Goal: Transaction & Acquisition: Obtain resource

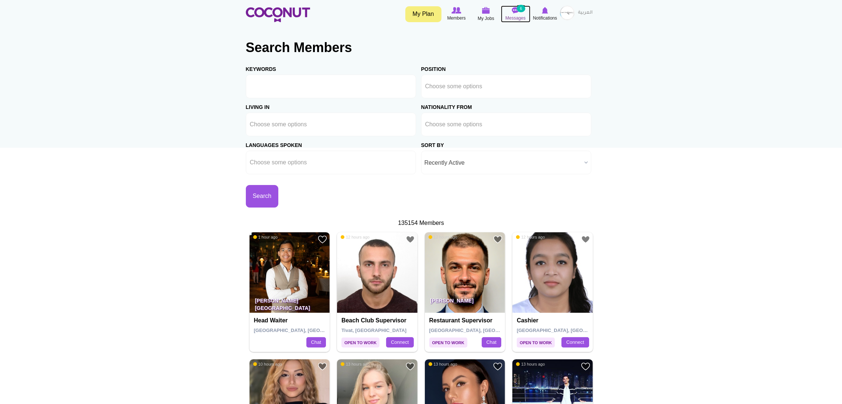
click at [517, 11] on small "6" at bounding box center [521, 8] width 8 height 7
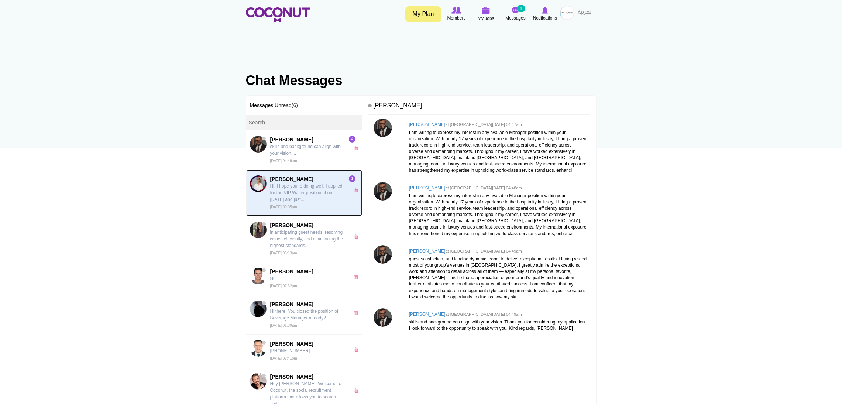
click at [295, 191] on p "Hi, I hope you’re doing well. I applied for the VIP Waiter position about [DATE…" at bounding box center [308, 193] width 76 height 20
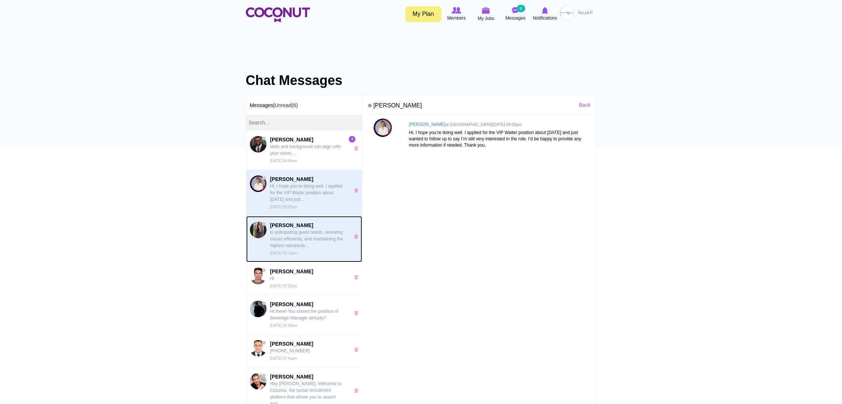
click at [291, 237] on p "in anticipating guest needs, resolving issues efficiently, and maintaining the …" at bounding box center [308, 239] width 76 height 20
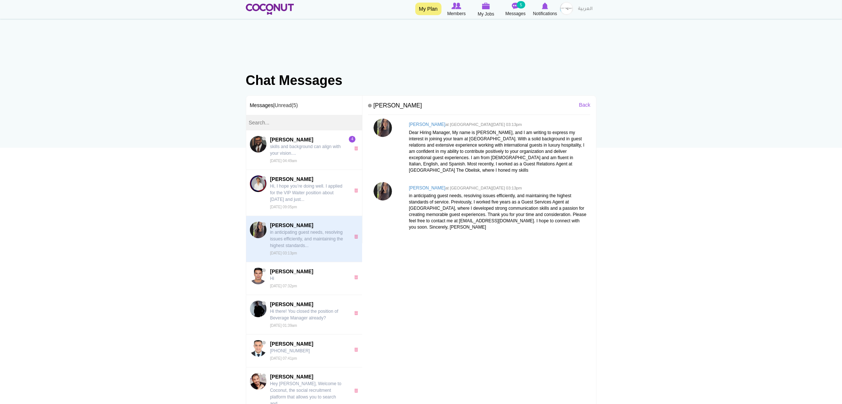
scroll to position [55, 0]
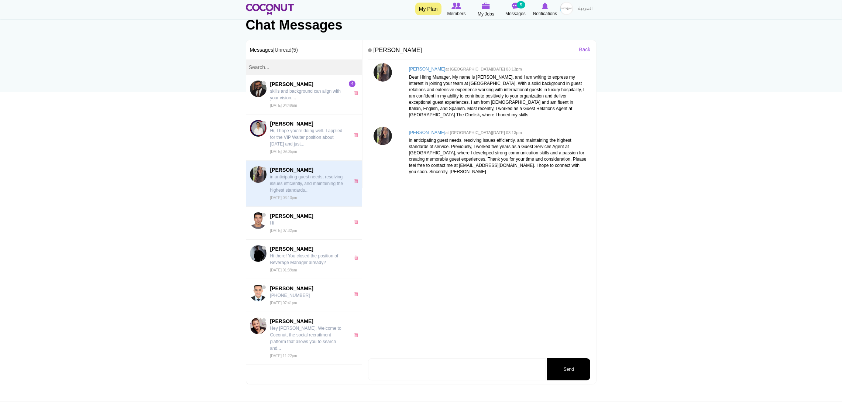
click at [418, 367] on textarea at bounding box center [457, 369] width 178 height 22
type textarea "Hello Anna. I was actually trying to contact you but can't connect. Can you sen…"
click at [564, 368] on button "Send" at bounding box center [568, 369] width 43 height 22
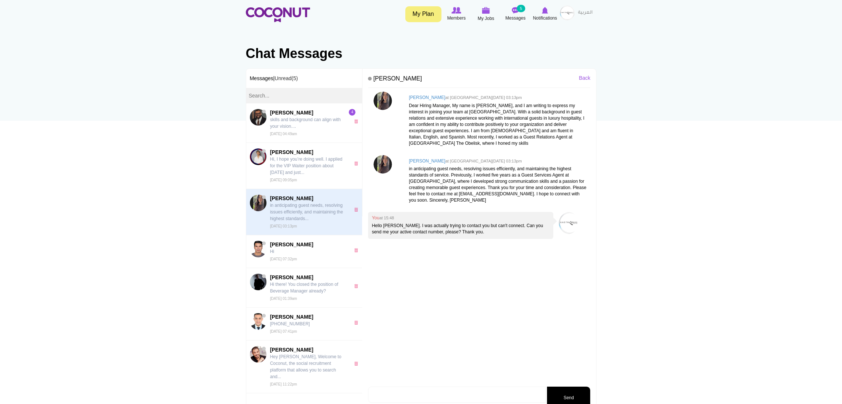
scroll to position [0, 0]
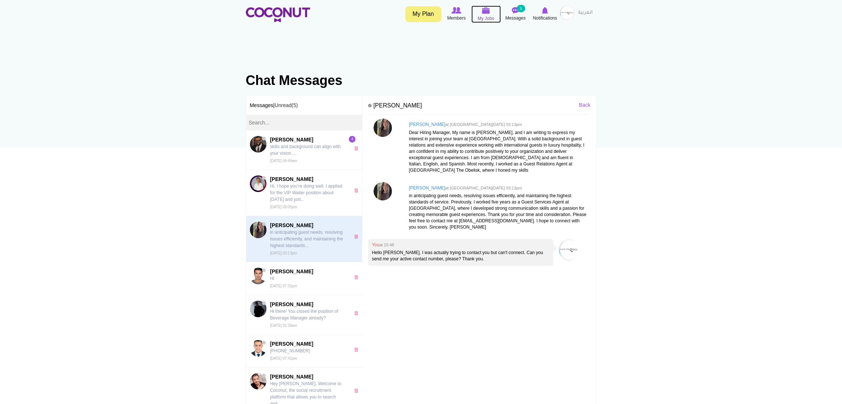
click at [485, 14] on icon at bounding box center [486, 10] width 28 height 8
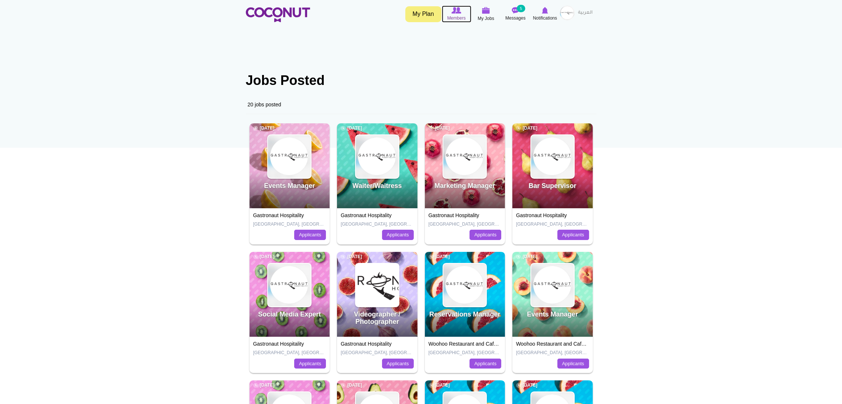
click at [452, 16] on span "Members" at bounding box center [456, 17] width 18 height 7
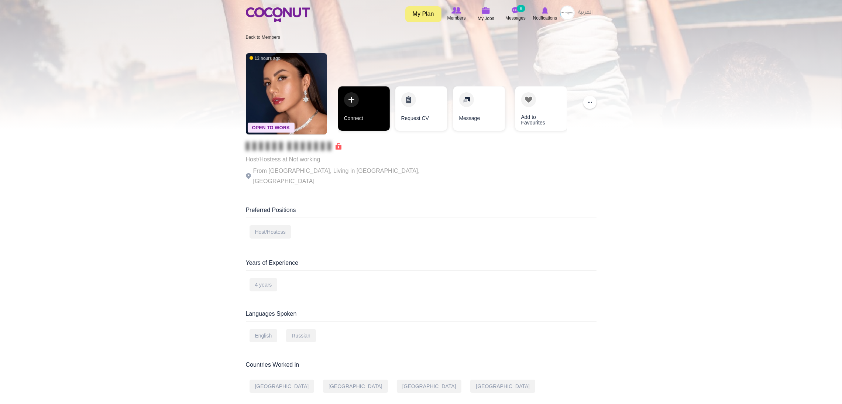
click at [361, 106] on link "Connect" at bounding box center [364, 108] width 52 height 44
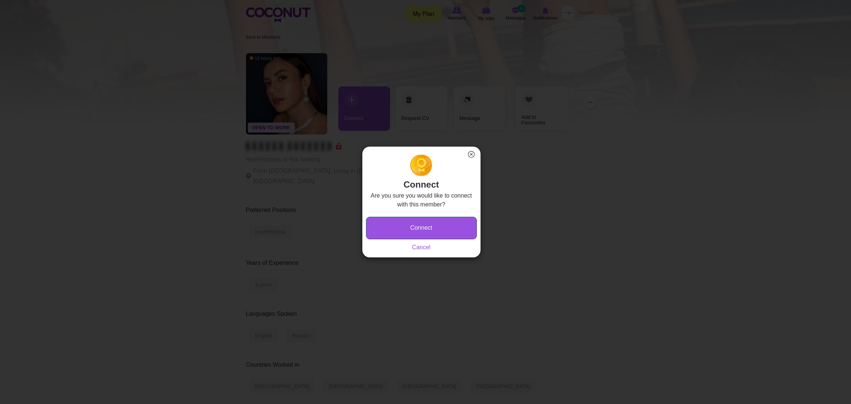
click at [391, 224] on button "Connect" at bounding box center [421, 228] width 111 height 23
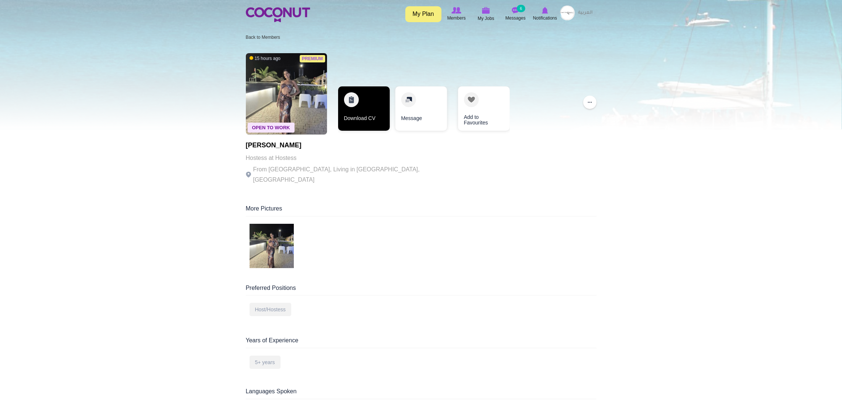
click at [345, 92] on link "Download CV" at bounding box center [364, 108] width 52 height 44
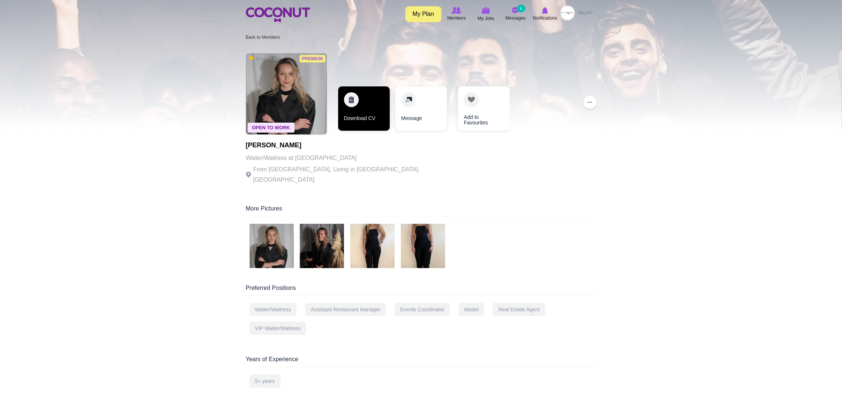
click at [355, 105] on link "Download CV" at bounding box center [364, 108] width 52 height 44
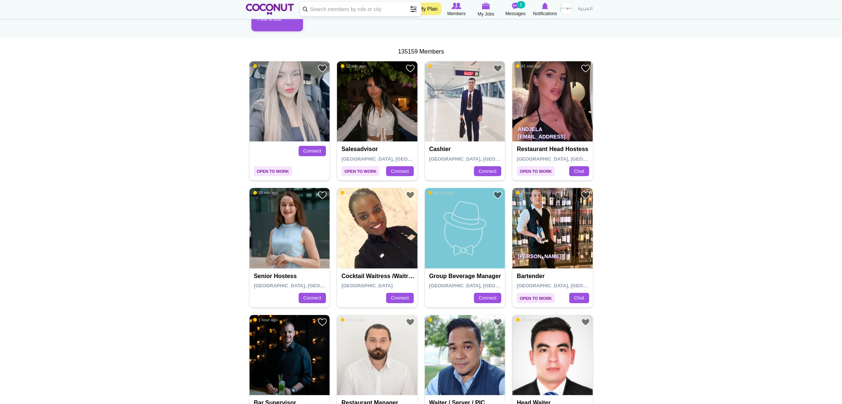
scroll to position [55, 0]
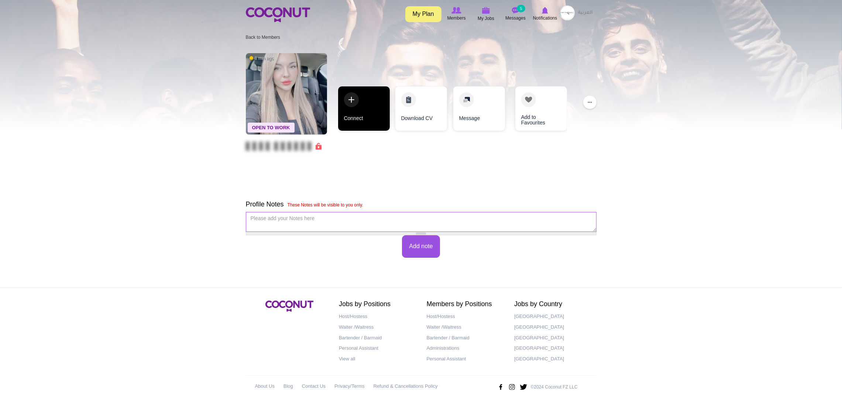
click at [360, 117] on link "Connect" at bounding box center [364, 108] width 52 height 44
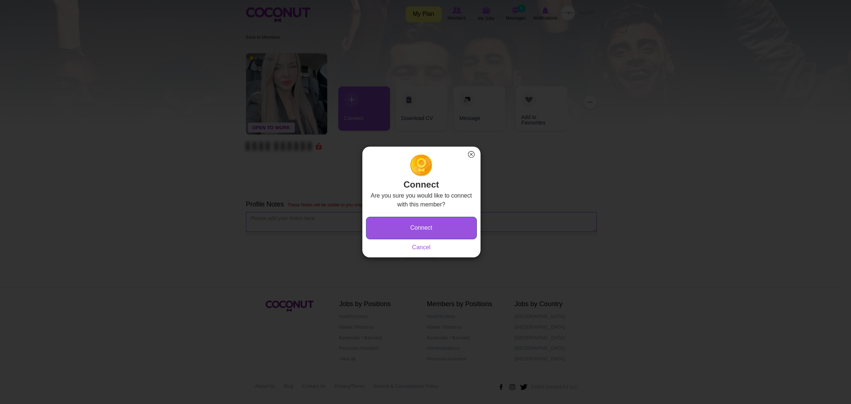
click at [406, 220] on button "Connect" at bounding box center [421, 228] width 111 height 23
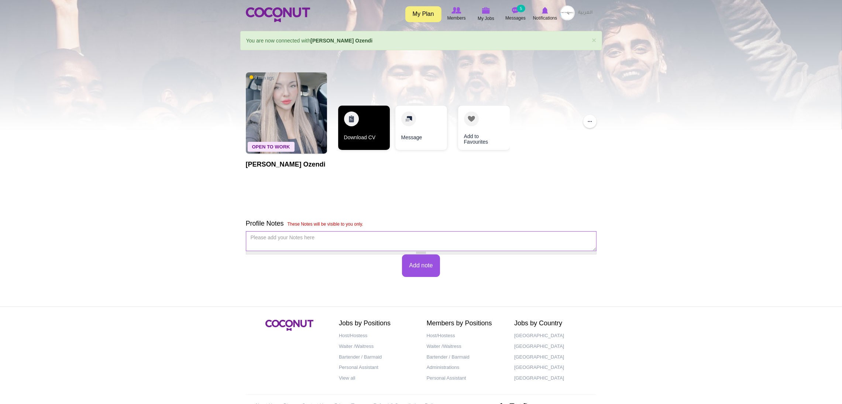
click at [358, 133] on link "Download CV" at bounding box center [364, 128] width 52 height 44
click at [356, 124] on link "Download CV" at bounding box center [364, 128] width 52 height 44
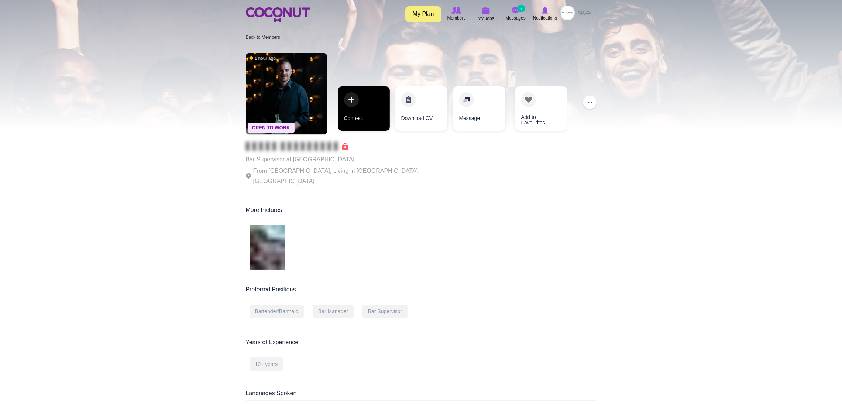
click at [369, 108] on link "Connect" at bounding box center [364, 108] width 52 height 44
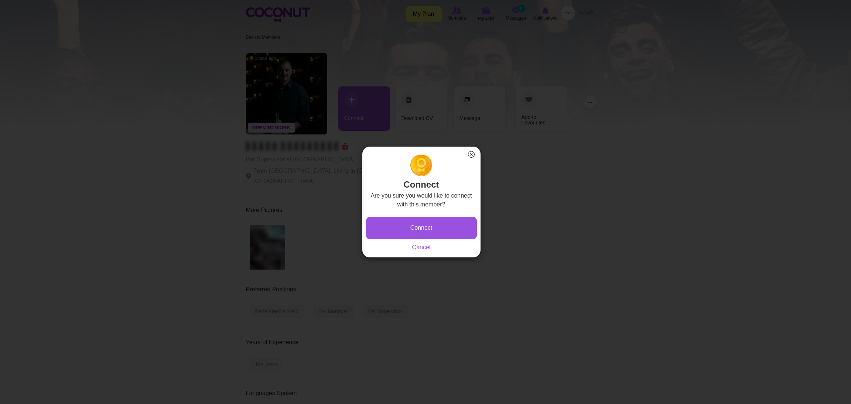
click at [468, 155] on button "×" at bounding box center [471, 155] width 10 height 10
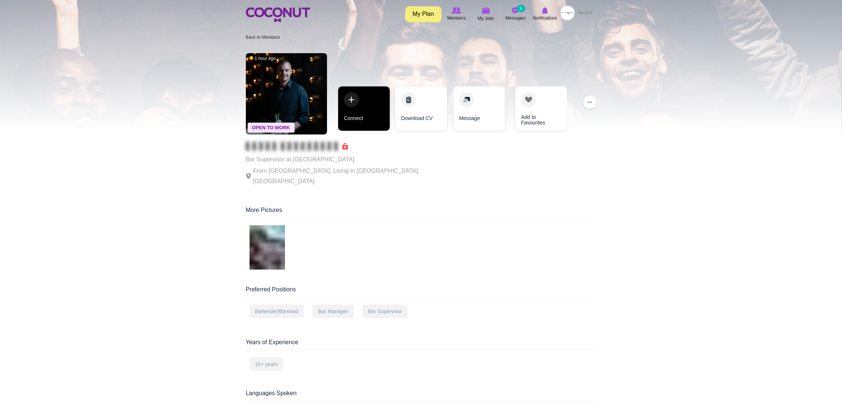
click at [361, 109] on link "Connect" at bounding box center [364, 108] width 52 height 44
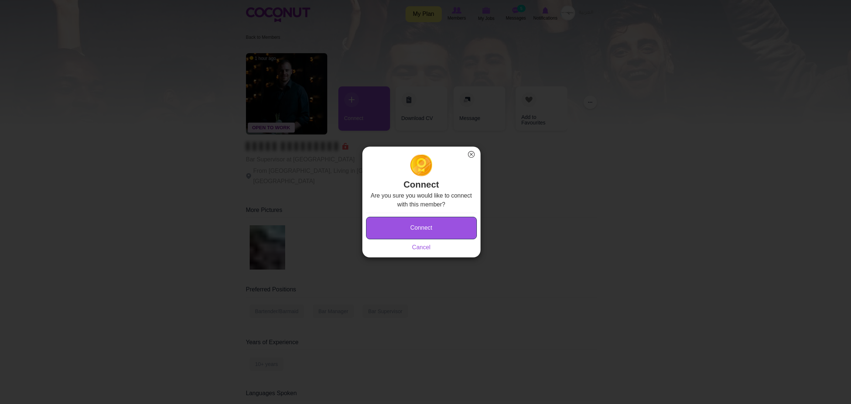
drag, startPoint x: 402, startPoint y: 229, endPoint x: 395, endPoint y: 216, distance: 14.4
click at [402, 229] on button "Connect" at bounding box center [421, 228] width 111 height 23
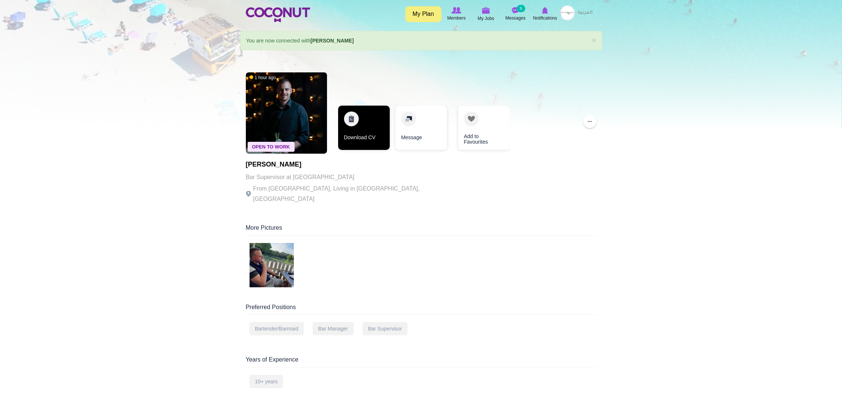
click at [359, 132] on link "Download CV" at bounding box center [364, 128] width 52 height 44
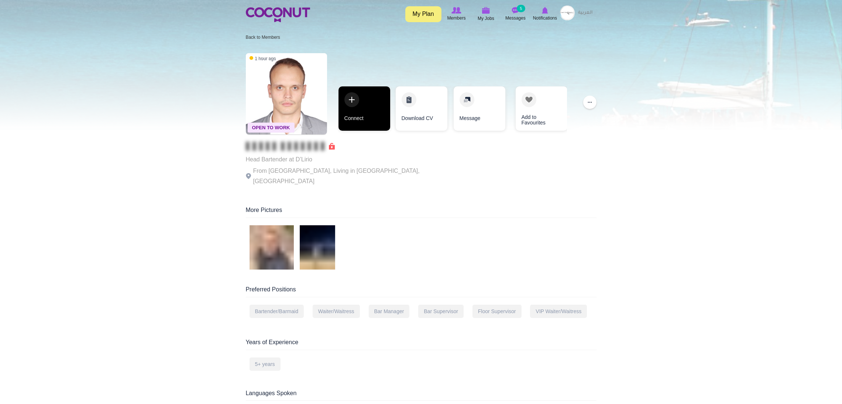
click at [372, 106] on link "Connect" at bounding box center [365, 108] width 52 height 44
click at [360, 107] on link "Connect" at bounding box center [364, 108] width 52 height 44
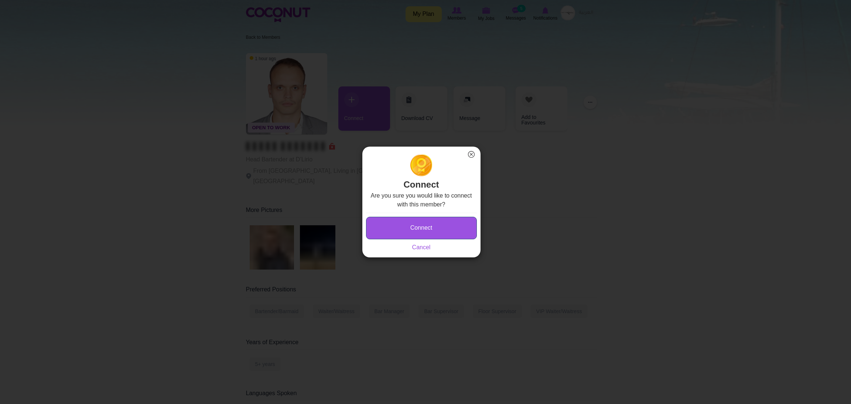
click at [390, 221] on button "Connect" at bounding box center [421, 228] width 111 height 23
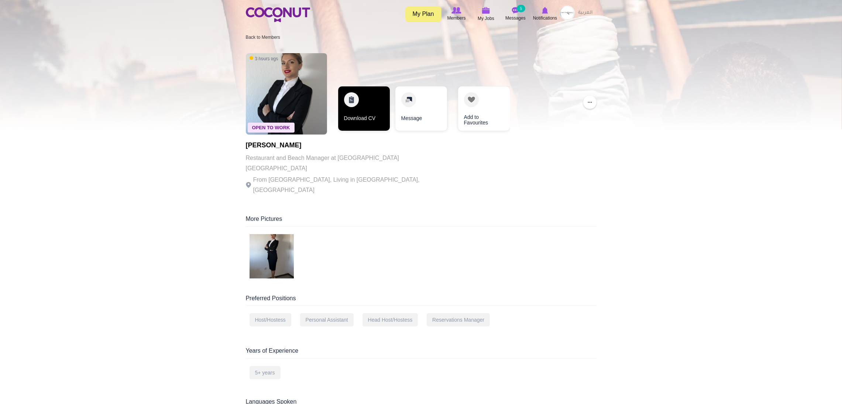
click at [361, 111] on link "Download CV" at bounding box center [364, 108] width 52 height 44
click at [351, 100] on link "Download CV" at bounding box center [364, 108] width 52 height 44
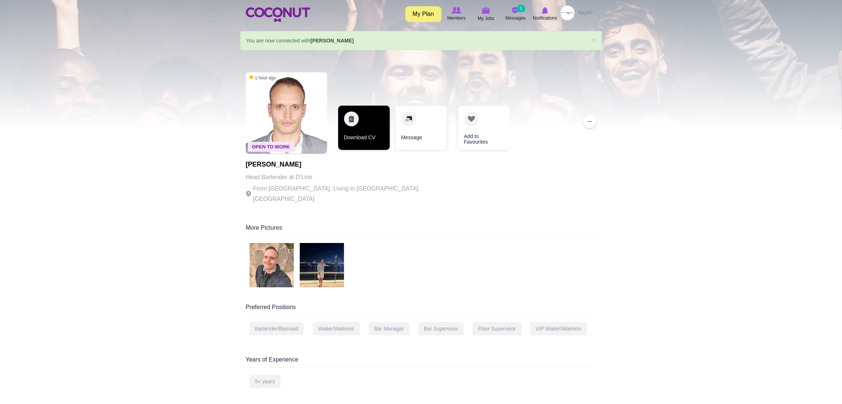
click at [364, 124] on link "Download CV" at bounding box center [364, 128] width 52 height 44
